Goal: Complete application form

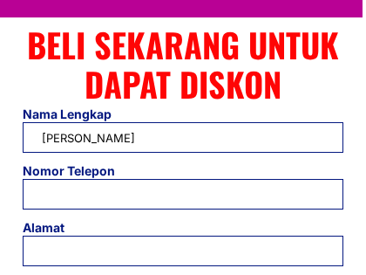
type input "[PERSON_NAME]"
click at [183, 137] on input "text" at bounding box center [183, 137] width 291 height 29
type input "Well"
click at [183, 137] on input "text" at bounding box center [183, 137] width 291 height 29
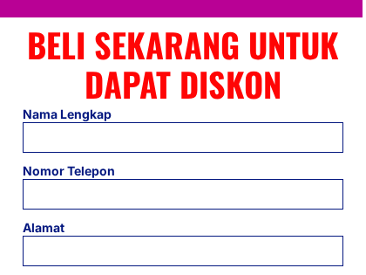
click at [183, 194] on input "tel" at bounding box center [183, 194] width 291 height 29
type input "[PHONE_NUMBER]"
click at [183, 194] on input "tel" at bounding box center [183, 194] width 291 height 29
type input "3362213890"
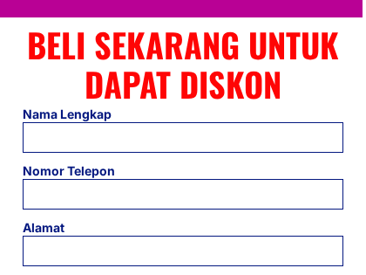
click at [183, 194] on input "tel" at bounding box center [183, 194] width 291 height 29
type input "3362213890"
click at [183, 194] on input "tel" at bounding box center [183, 194] width 291 height 29
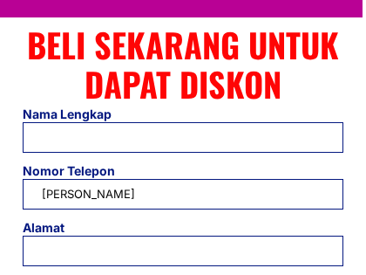
type input "[PERSON_NAME]"
click at [183, 194] on input "tel" at bounding box center [183, 194] width 291 height 29
type input "Baron"
click at [183, 194] on input "tel" at bounding box center [183, 194] width 291 height 29
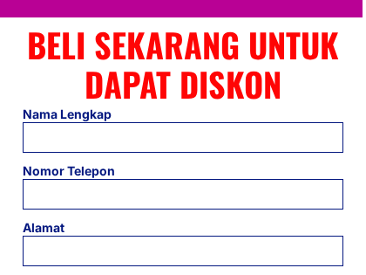
click at [183, 194] on input "tel" at bounding box center [183, 194] width 291 height 29
type input "(225) 129-7672"
click at [183, 194] on input "tel" at bounding box center [183, 194] width 291 height 29
click at [183, 250] on input "text" at bounding box center [183, 250] width 291 height 29
type input "6822 Thea Stream"
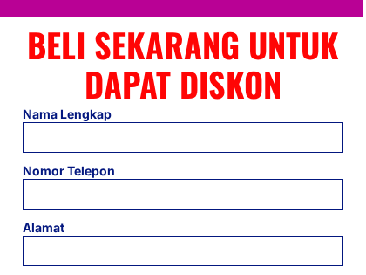
click at [183, 250] on input "text" at bounding box center [183, 250] width 291 height 29
type input "e-business"
click at [183, 250] on input "text" at bounding box center [183, 250] width 291 height 29
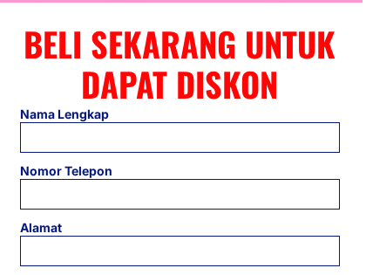
click at [180, 137] on input "text" at bounding box center [180, 137] width 291 height 29
type input "[PERSON_NAME]"
click at [180, 137] on input "text" at bounding box center [180, 137] width 291 height 29
type input "robust"
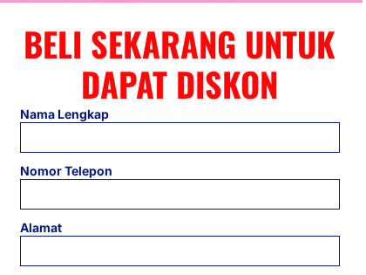
click at [180, 137] on input "text" at bounding box center [180, 137] width 291 height 29
click at [180, 194] on input "tel" at bounding box center [180, 194] width 291 height 29
type input "[PHONE_NUMBER]"
click at [180, 194] on input "tel" at bounding box center [180, 194] width 291 height 29
click at [180, 250] on input "text" at bounding box center [180, 250] width 291 height 29
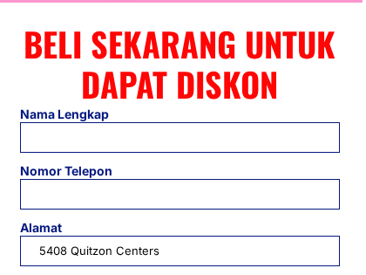
type input "5408 Quitzon Centers"
click at [180, 250] on input "text" at bounding box center [180, 250] width 291 height 29
type input "Personal Loan Account"
click at [180, 250] on input "text" at bounding box center [180, 250] width 291 height 29
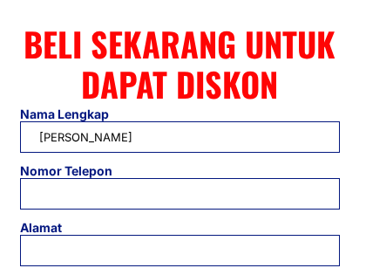
type input "[PERSON_NAME]"
click at [180, 137] on input "text" at bounding box center [180, 136] width 291 height 29
type input "Keyboard"
click at [180, 137] on input "text" at bounding box center [180, 136] width 291 height 29
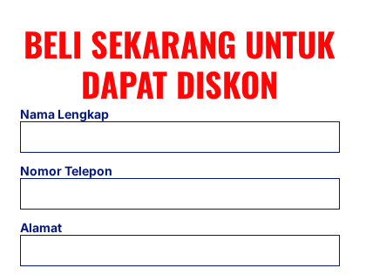
click at [180, 193] on input "tel" at bounding box center [180, 193] width 291 height 29
type input "0303778799"
click at [180, 193] on input "tel" at bounding box center [180, 193] width 291 height 29
click at [180, 249] on input "text" at bounding box center [180, 250] width 291 height 29
type input "679 Borer Land"
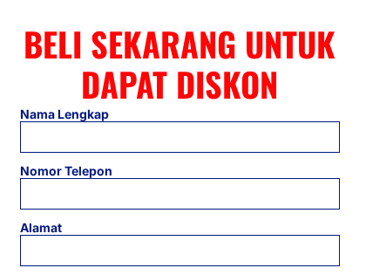
click at [180, 249] on input "text" at bounding box center [180, 250] width 291 height 29
type input "calculate"
click at [180, 249] on input "text" at bounding box center [180, 250] width 291 height 29
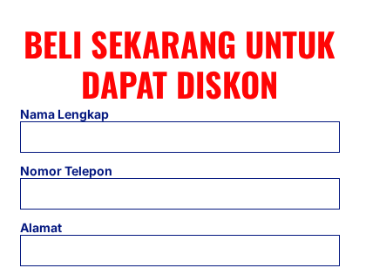
radio input "true"
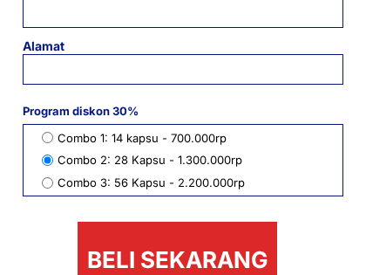
click at [47, 182] on input "radio" at bounding box center [47, 182] width 11 height 11
radio input "true"
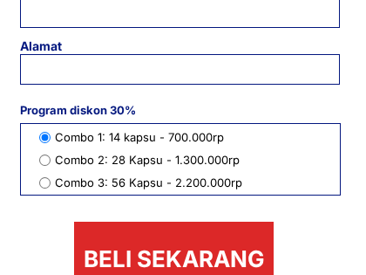
click at [44, 160] on input "radio" at bounding box center [44, 159] width 11 height 11
radio input "true"
click at [44, 182] on input "radio" at bounding box center [44, 182] width 11 height 11
radio input "true"
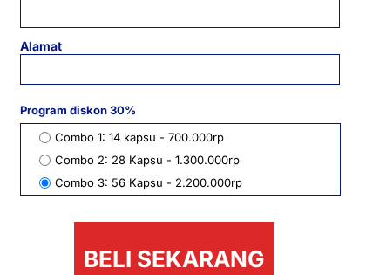
radio input "true"
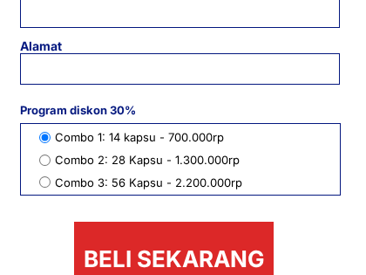
click at [44, 160] on input "radio" at bounding box center [44, 159] width 11 height 11
radio input "true"
click at [44, 181] on input "radio" at bounding box center [44, 181] width 11 height 11
radio input "true"
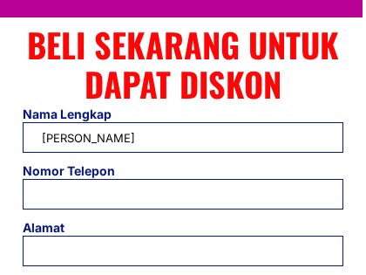
type input "[PERSON_NAME]"
click at [183, 194] on input "tel" at bounding box center [183, 194] width 291 height 29
type input "Baron"
click at [183, 250] on input "text" at bounding box center [183, 250] width 291 height 29
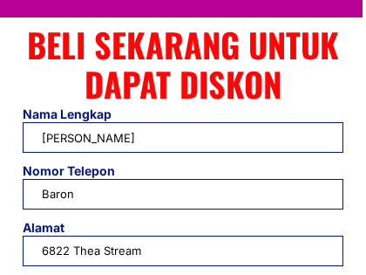
type input "6822 Thea Stream"
type input "[PERSON_NAME]"
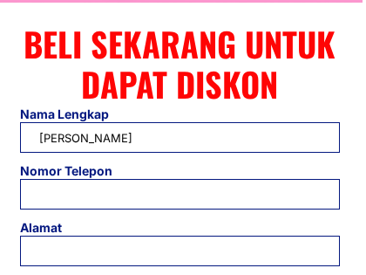
click at [180, 194] on input "tel" at bounding box center [180, 194] width 291 height 29
type input "[PHONE_NUMBER]"
click at [180, 250] on input "text" at bounding box center [180, 250] width 291 height 29
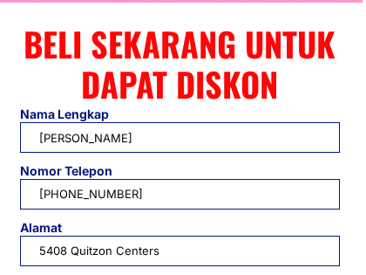
type input "5408 Quitzon Centers"
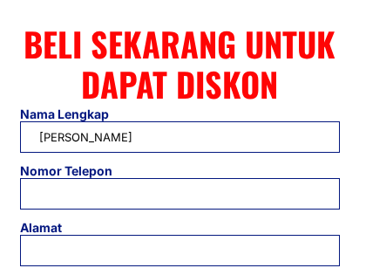
type input "[PERSON_NAME]"
click at [180, 193] on input "tel" at bounding box center [180, 193] width 291 height 29
type input "0303778799"
click at [180, 249] on input "text" at bounding box center [180, 250] width 291 height 29
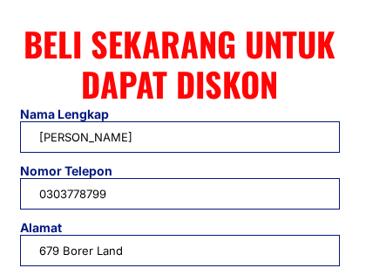
type input "679 Borer Land"
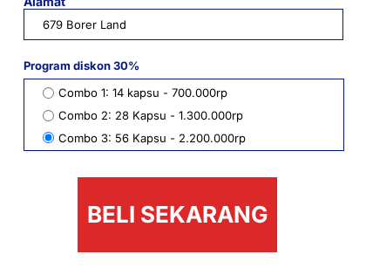
click button "submit" at bounding box center [0, 0] width 0 height 0
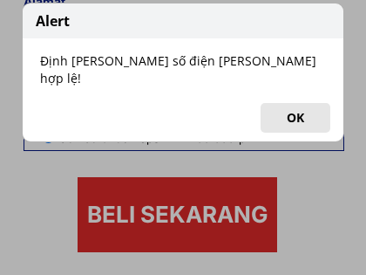
click at [184, 137] on div "Alert Định [PERSON_NAME] số điện [PERSON_NAME] hợp lệ! OK" at bounding box center [183, 73] width 323 height 140
